Goal: Browse casually

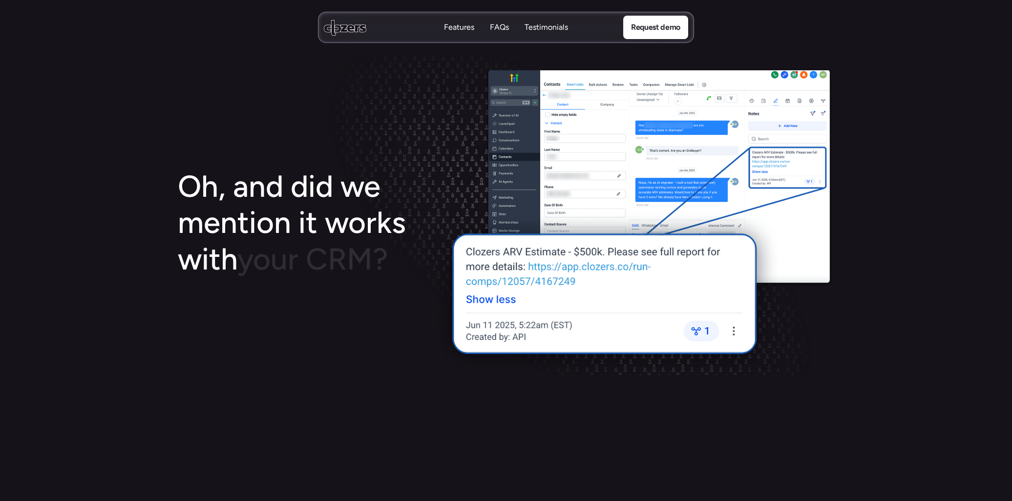
scroll to position [1451, 0]
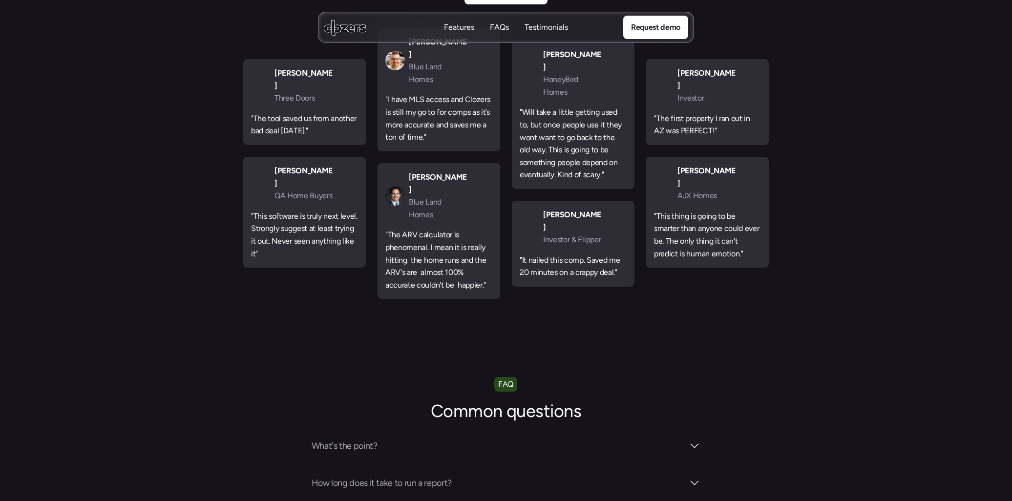
scroll to position [3368, 0]
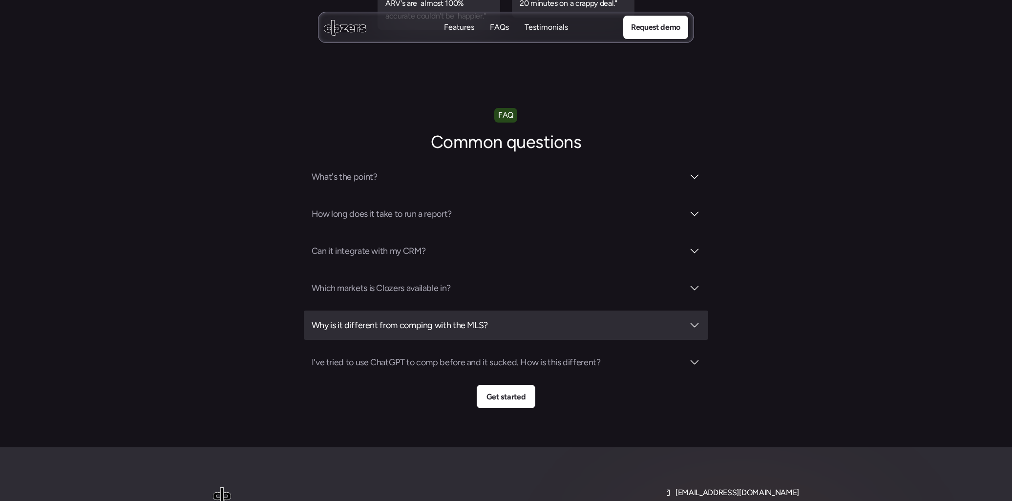
click at [692, 319] on div at bounding box center [694, 325] width 12 height 12
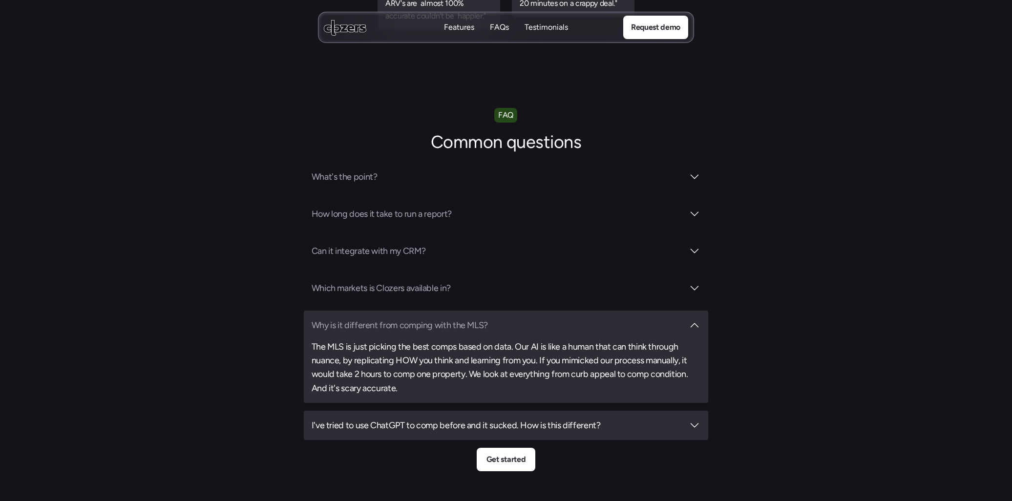
click at [691, 419] on div at bounding box center [694, 425] width 12 height 12
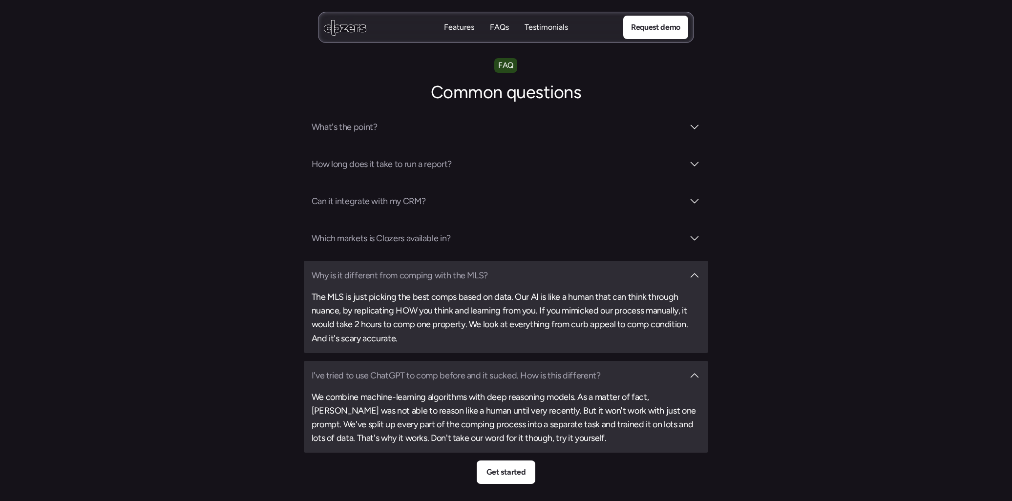
scroll to position [3429, 0]
